Goal: Entertainment & Leisure: Consume media (video, audio)

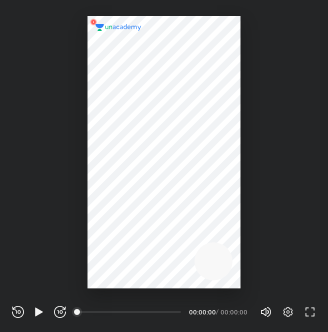
scroll to position [332, 328]
click at [36, 302] on div "REWIND (J) PLAY (K) FORWARD (L) 00:00 00:00:00 / 00:00:00 Volume (M) 100% Setti…" at bounding box center [164, 310] width 328 height 44
click at [39, 311] on icon "button" at bounding box center [39, 311] width 8 height 9
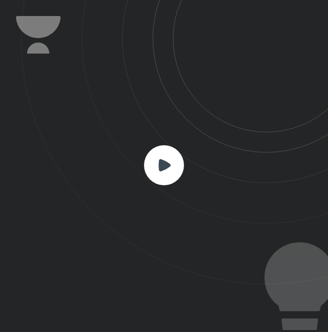
click at [39, 311] on div at bounding box center [164, 166] width 328 height 332
click at [158, 175] on rect at bounding box center [164, 165] width 40 height 40
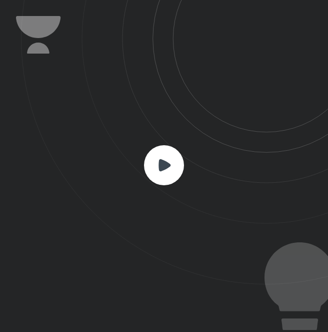
click at [160, 175] on rect at bounding box center [164, 165] width 40 height 40
